Goal: Go to known website: Go to known website

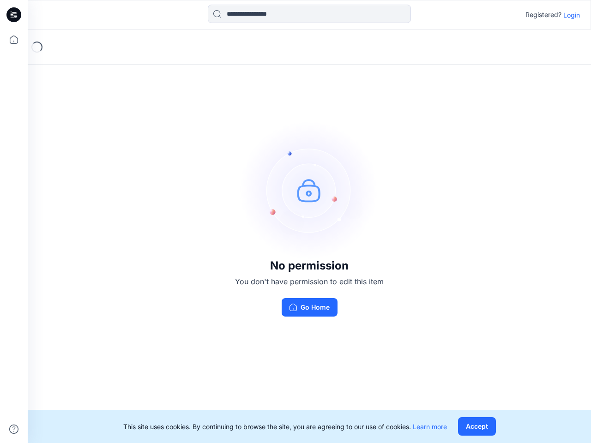
click at [295, 221] on img at bounding box center [309, 190] width 138 height 138
click at [14, 15] on icon at bounding box center [15, 15] width 4 height 0
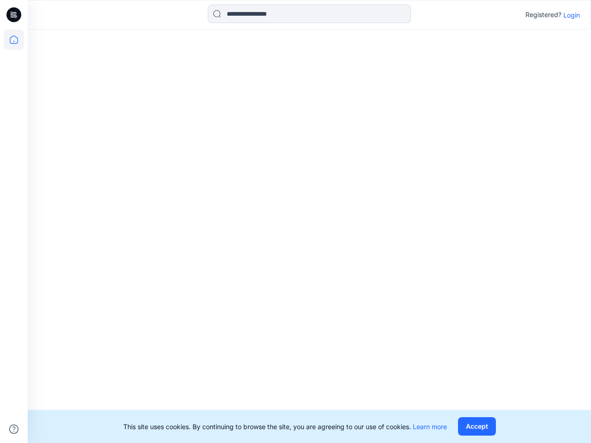
click at [14, 40] on icon at bounding box center [14, 40] width 20 height 20
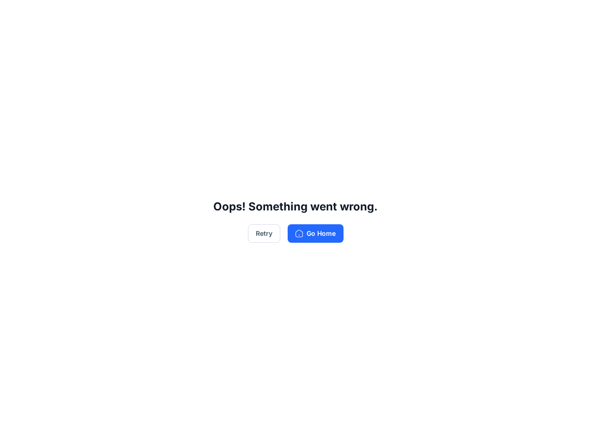
click at [14, 429] on div "Oops! Something went wrong. Retry Go Home" at bounding box center [295, 221] width 591 height 443
click at [309, 14] on div "Oops! Something went wrong. Retry Go Home" at bounding box center [295, 221] width 591 height 443
click at [571, 15] on div "Oops! Something went wrong. Retry Go Home" at bounding box center [295, 221] width 591 height 443
click at [476, 426] on div "Oops! Something went wrong. Retry Go Home" at bounding box center [295, 221] width 591 height 443
